Goal: Task Accomplishment & Management: Complete application form

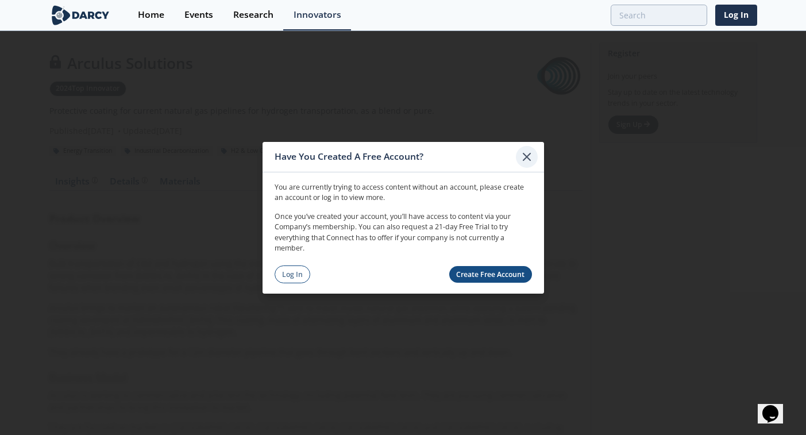
click at [524, 154] on icon at bounding box center [527, 156] width 14 height 14
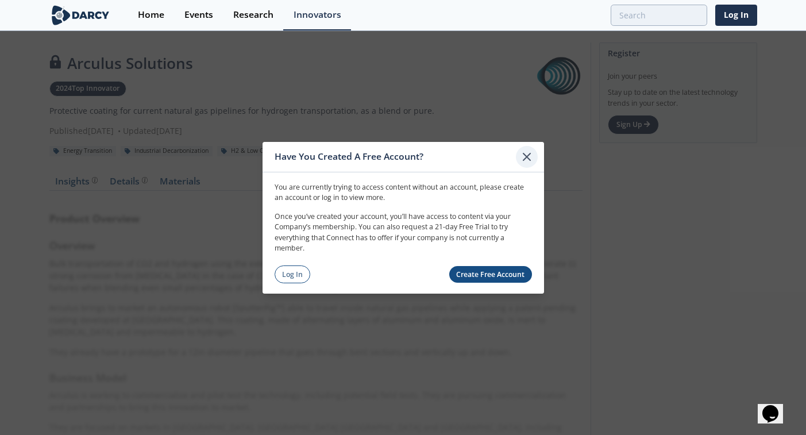
click at [522, 156] on icon at bounding box center [527, 156] width 14 height 14
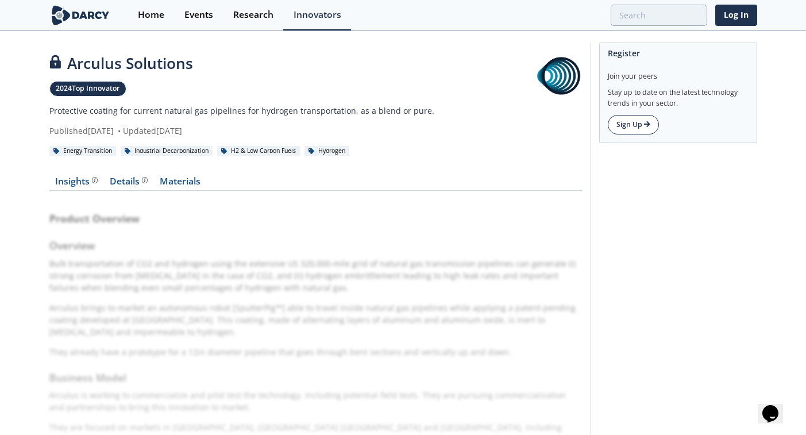
drag, startPoint x: 640, startPoint y: 125, endPoint x: 626, endPoint y: 129, distance: 13.8
click at [699, 276] on div "Register Join your peers Stay up to date on the latest technology trends in you…" at bounding box center [674, 383] width 167 height 681
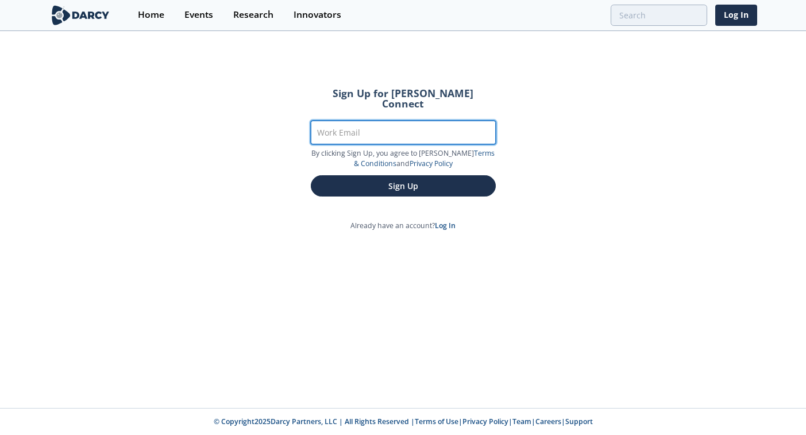
click at [445, 130] on input "Work Email" at bounding box center [403, 133] width 185 height 24
type input "[PERSON_NAME][EMAIL_ADDRESS][DOMAIN_NAME]"
click at [311, 175] on button "Sign Up" at bounding box center [403, 185] width 185 height 21
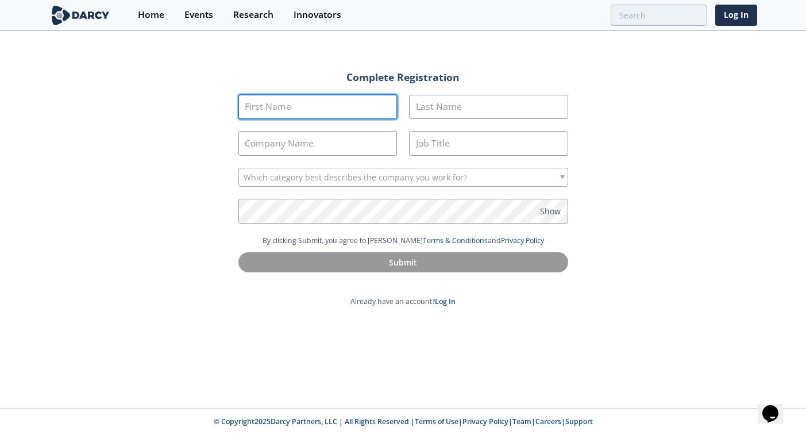
click at [322, 116] on input "First Name" at bounding box center [317, 107] width 159 height 25
type input "[PERSON_NAME]"
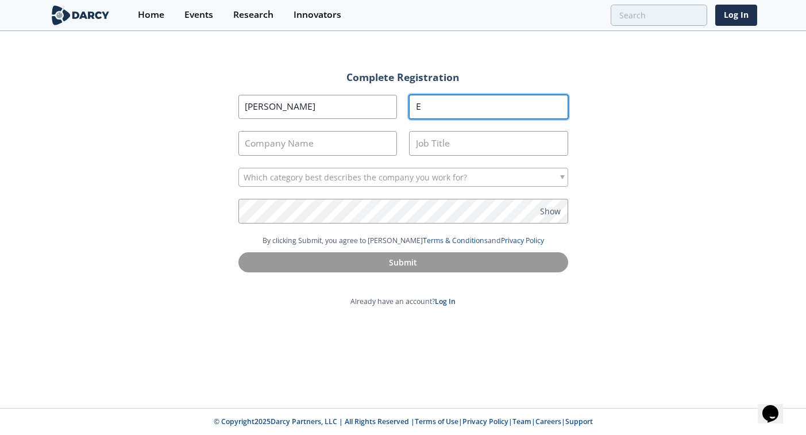
type input "E"
click at [319, 126] on section "First Name [PERSON_NAME] Last Name E Company Name Job Title Which category best…" at bounding box center [403, 165] width 330 height 141
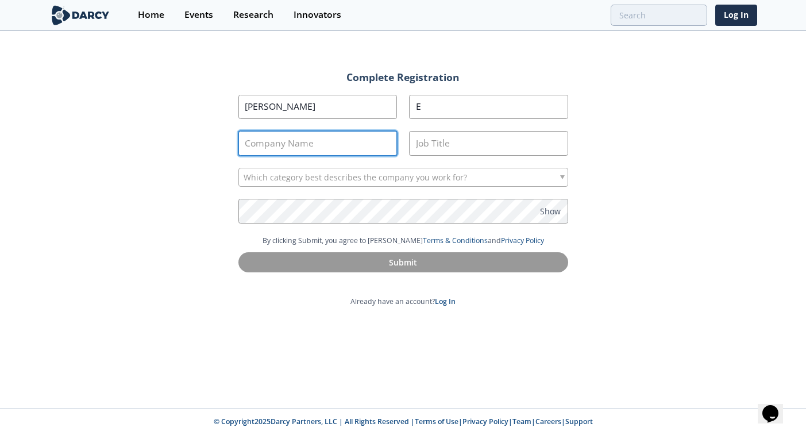
click at [352, 145] on input "Company Name" at bounding box center [317, 143] width 159 height 25
type input "EMA"
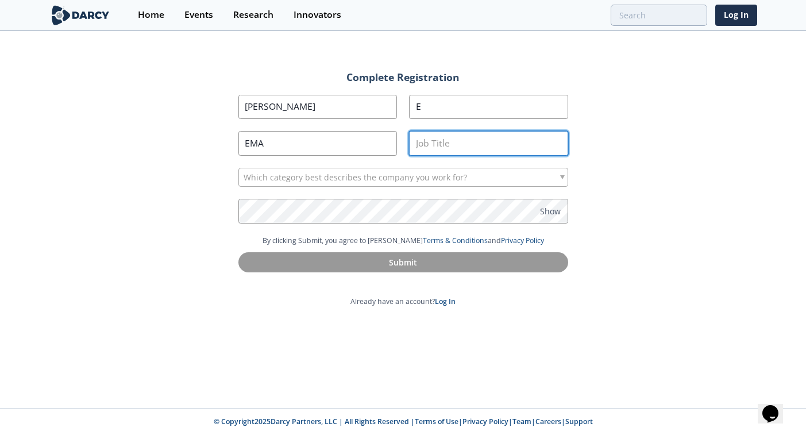
click at [447, 141] on input "Job Title" at bounding box center [488, 143] width 159 height 25
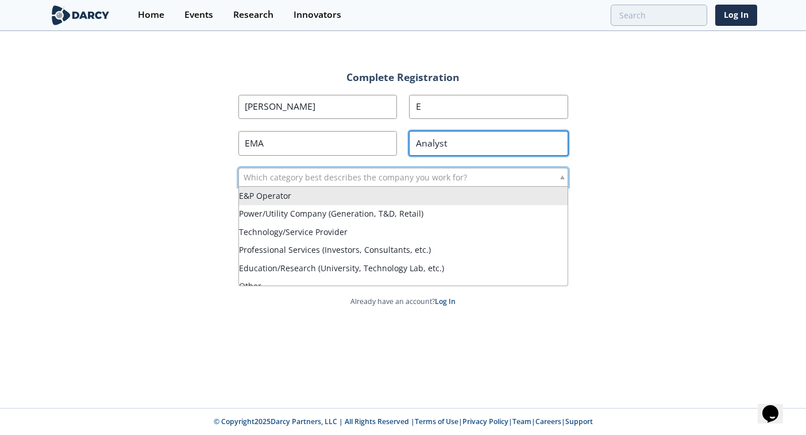
type input "Analyst"
click at [322, 176] on span "Which category best describes the company you work for?" at bounding box center [356, 177] width 224 height 18
